Goal: Task Accomplishment & Management: Use online tool/utility

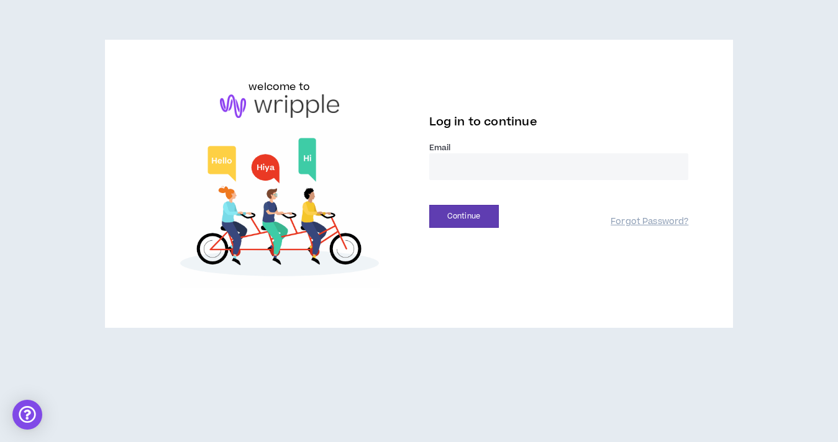
click at [441, 165] on input "email" at bounding box center [559, 166] width 260 height 27
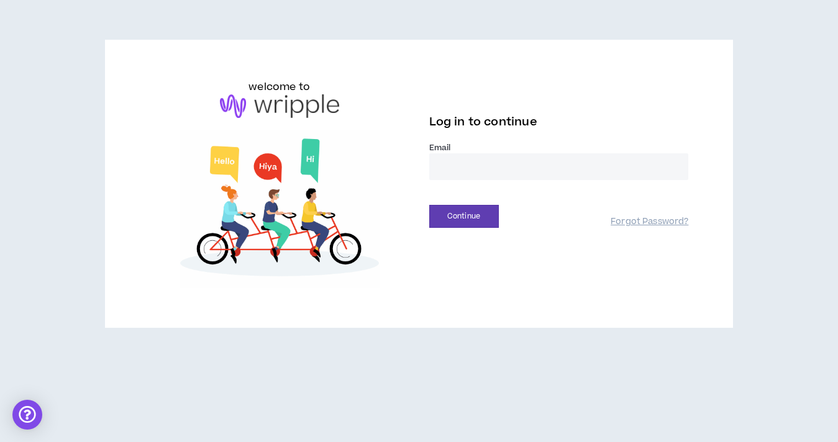
type input "**********"
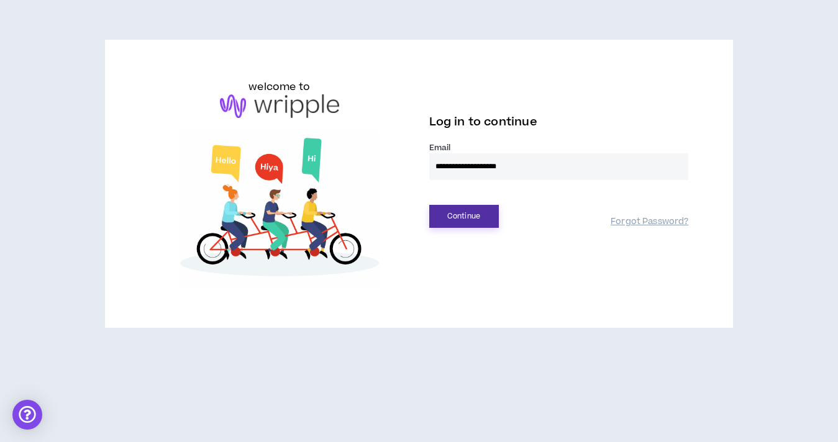
click at [452, 213] on button "Continue" at bounding box center [464, 216] width 70 height 23
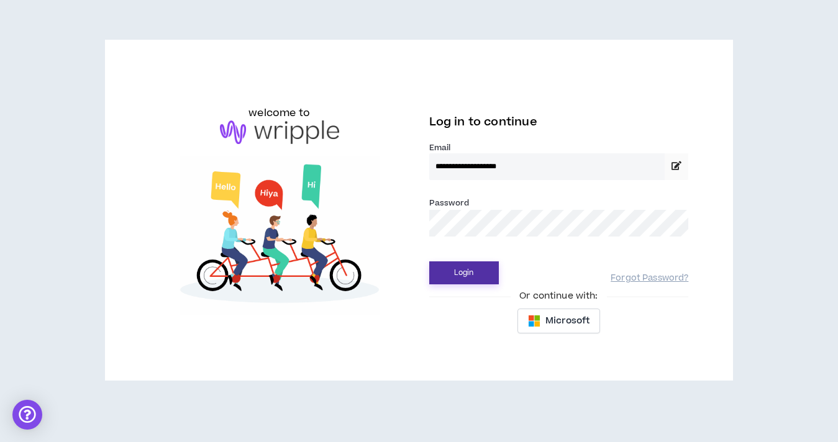
click at [454, 276] on button "Login" at bounding box center [464, 273] width 70 height 23
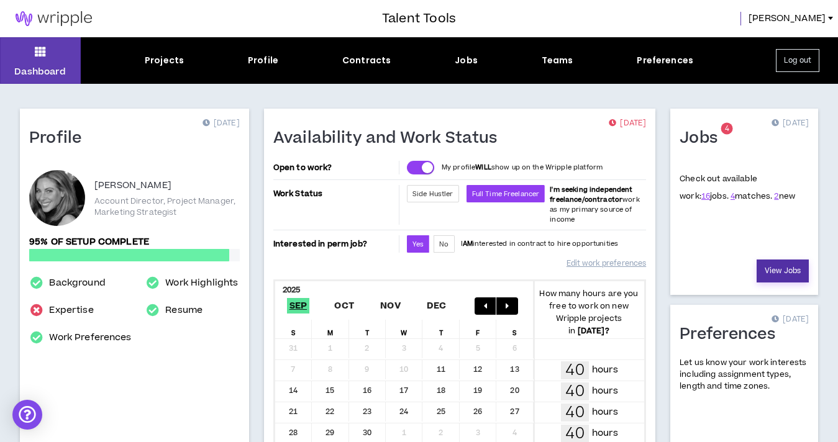
click at [777, 276] on link "View Jobs" at bounding box center [783, 271] width 52 height 23
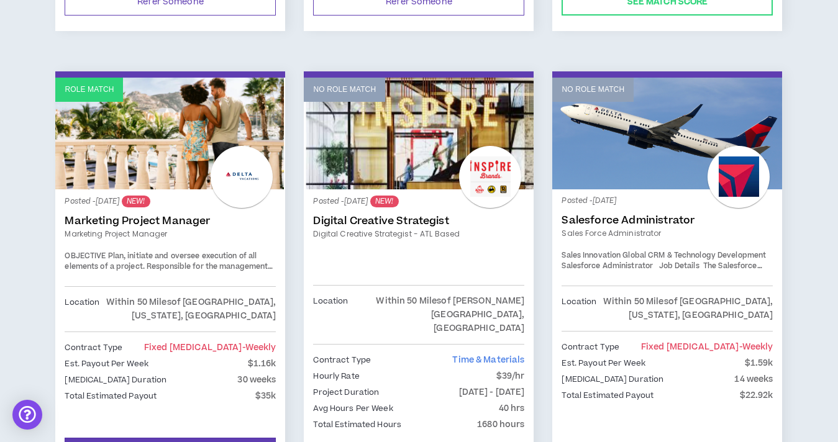
scroll to position [649, 0]
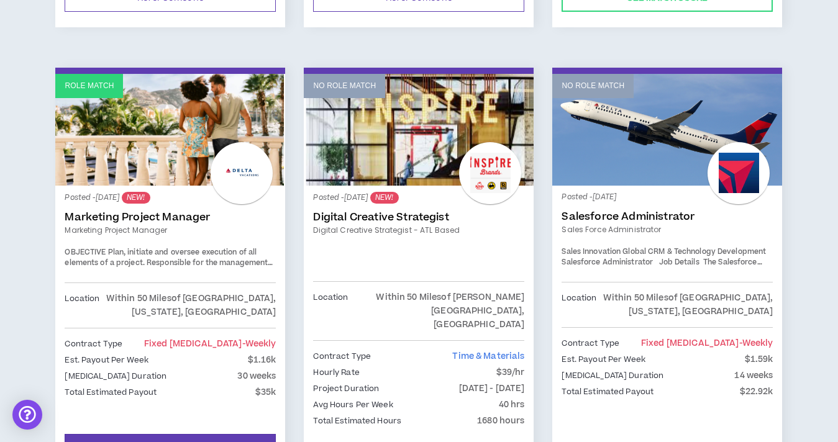
click at [146, 170] on link "Role Match" at bounding box center [170, 130] width 230 height 112
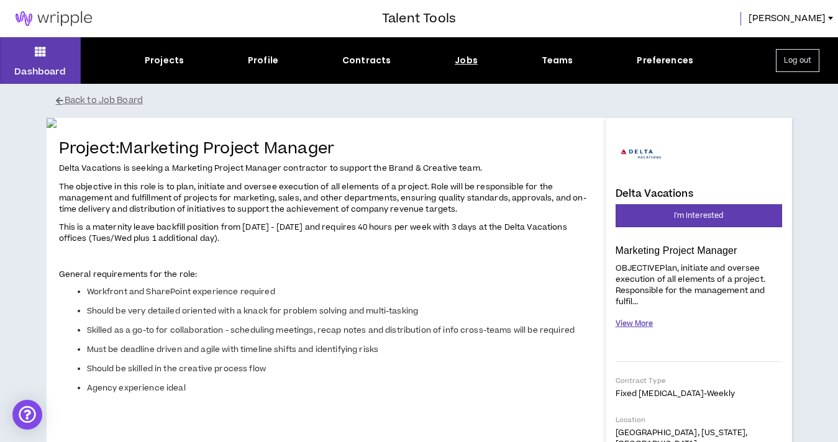
click at [644, 324] on button "View More" at bounding box center [635, 324] width 38 height 22
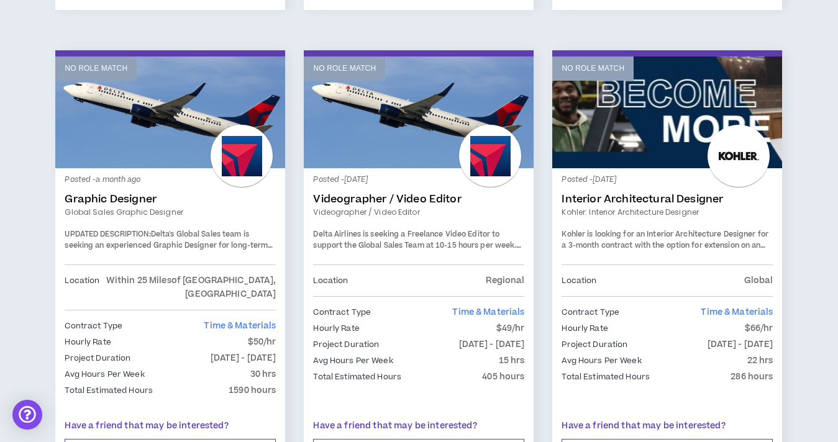
scroll to position [2162, 0]
